Goal: Information Seeking & Learning: Learn about a topic

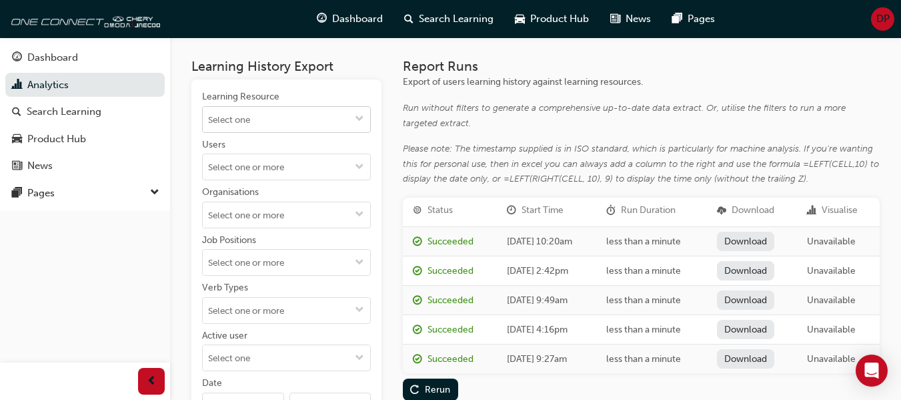
click at [295, 123] on input "Learning Resource" at bounding box center [286, 119] width 167 height 25
click at [139, 222] on div "Dashboard Analytics Search Learning Product Hub News Pages Pages" at bounding box center [85, 183] width 170 height 366
click at [250, 224] on input "Organisations" at bounding box center [286, 214] width 167 height 25
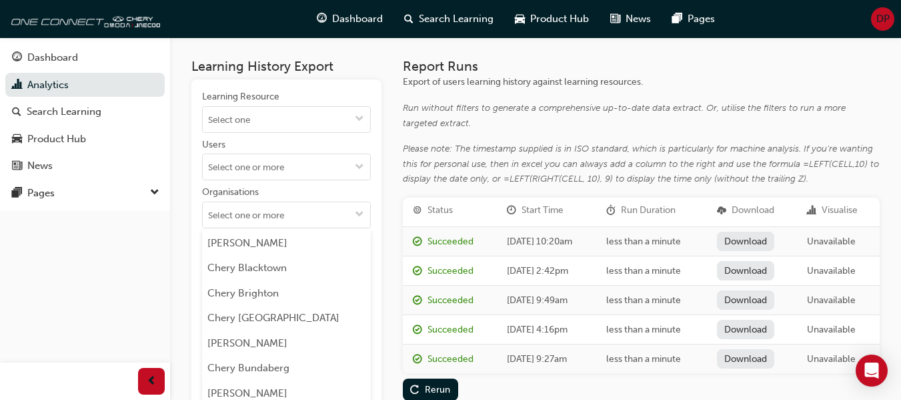
scroll to position [267, 0]
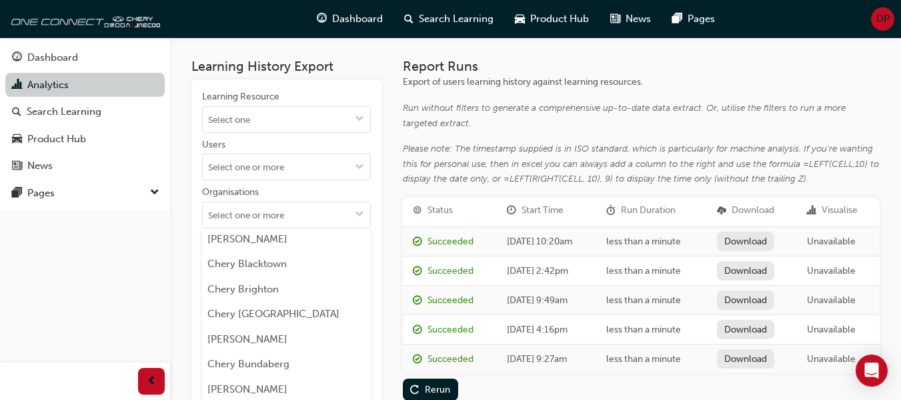
click at [96, 79] on link "Analytics" at bounding box center [84, 85] width 159 height 25
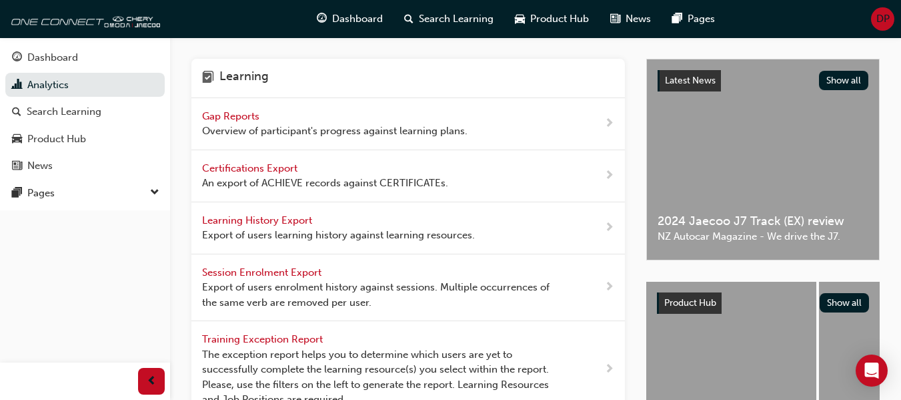
click at [240, 224] on span "Learning History Export" at bounding box center [258, 220] width 113 height 12
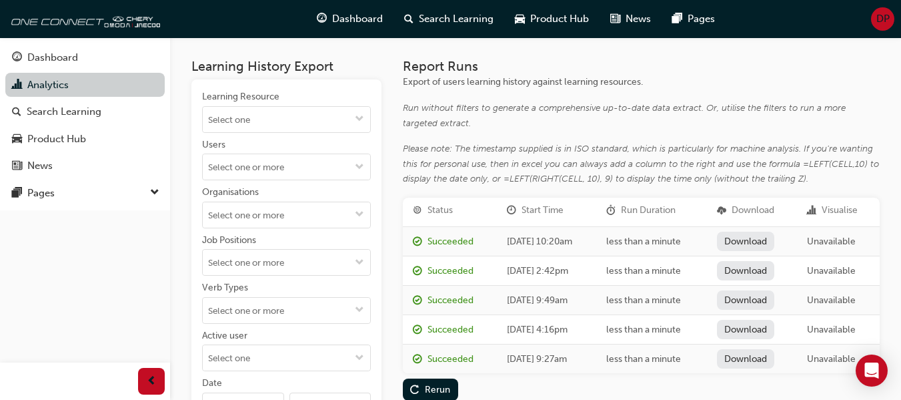
click at [89, 84] on link "Analytics" at bounding box center [84, 85] width 159 height 25
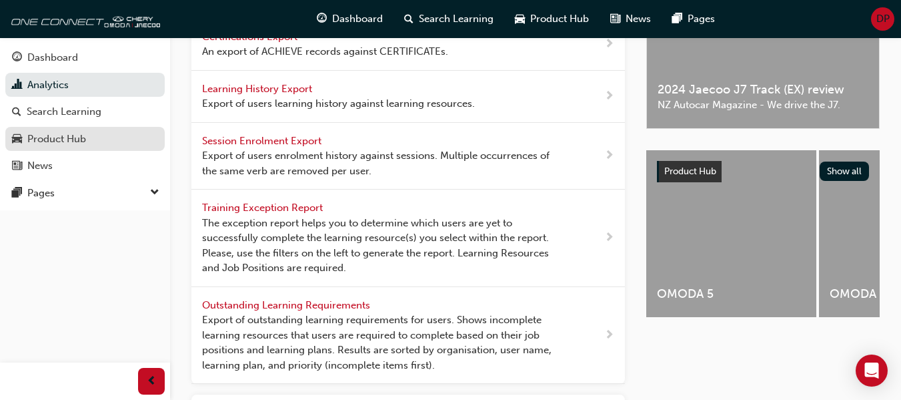
scroll to position [67, 0]
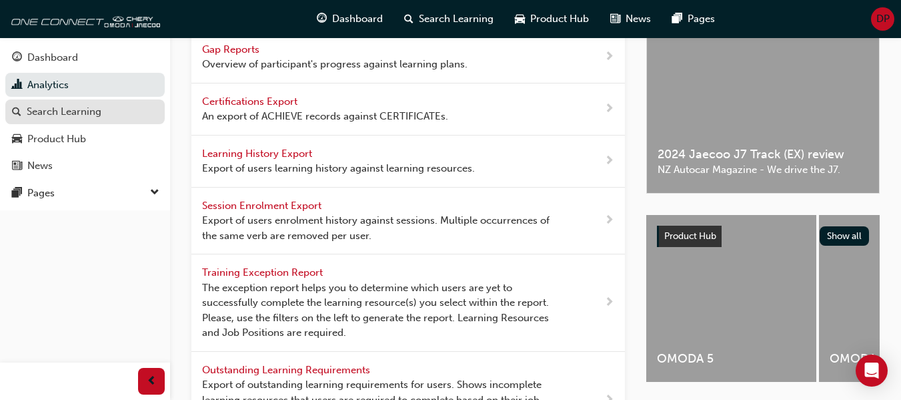
click at [85, 111] on div "Search Learning" at bounding box center [64, 111] width 75 height 15
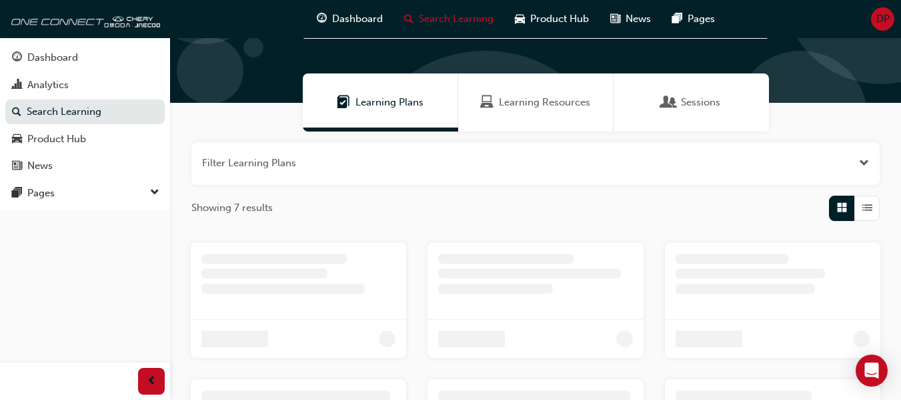
click at [522, 104] on span "Learning Resources" at bounding box center [544, 102] width 91 height 15
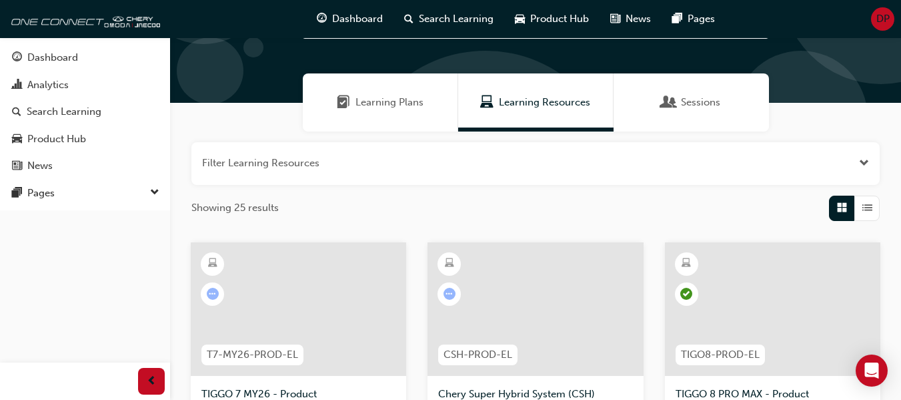
click at [301, 269] on div at bounding box center [299, 308] width 216 height 133
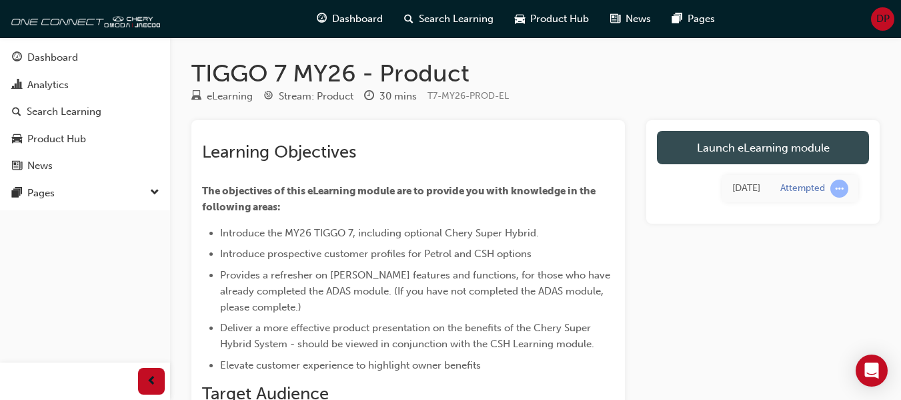
click at [739, 132] on link "Launch eLearning module" at bounding box center [763, 147] width 212 height 33
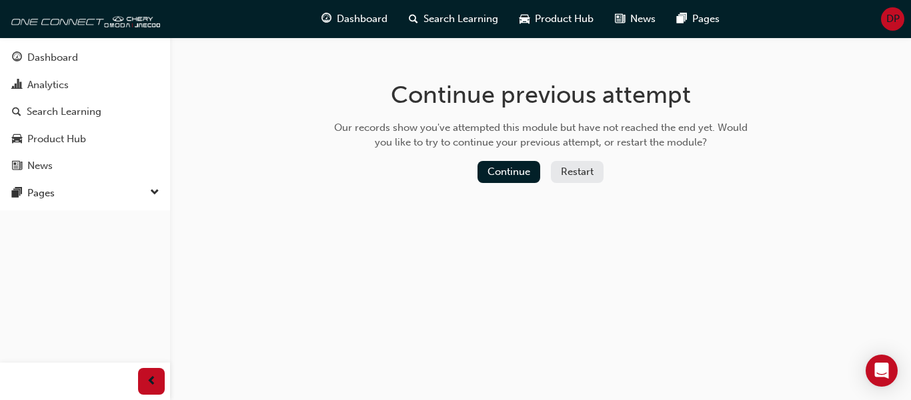
click at [559, 173] on button "Restart" at bounding box center [577, 172] width 53 height 22
